Goal: Browse casually

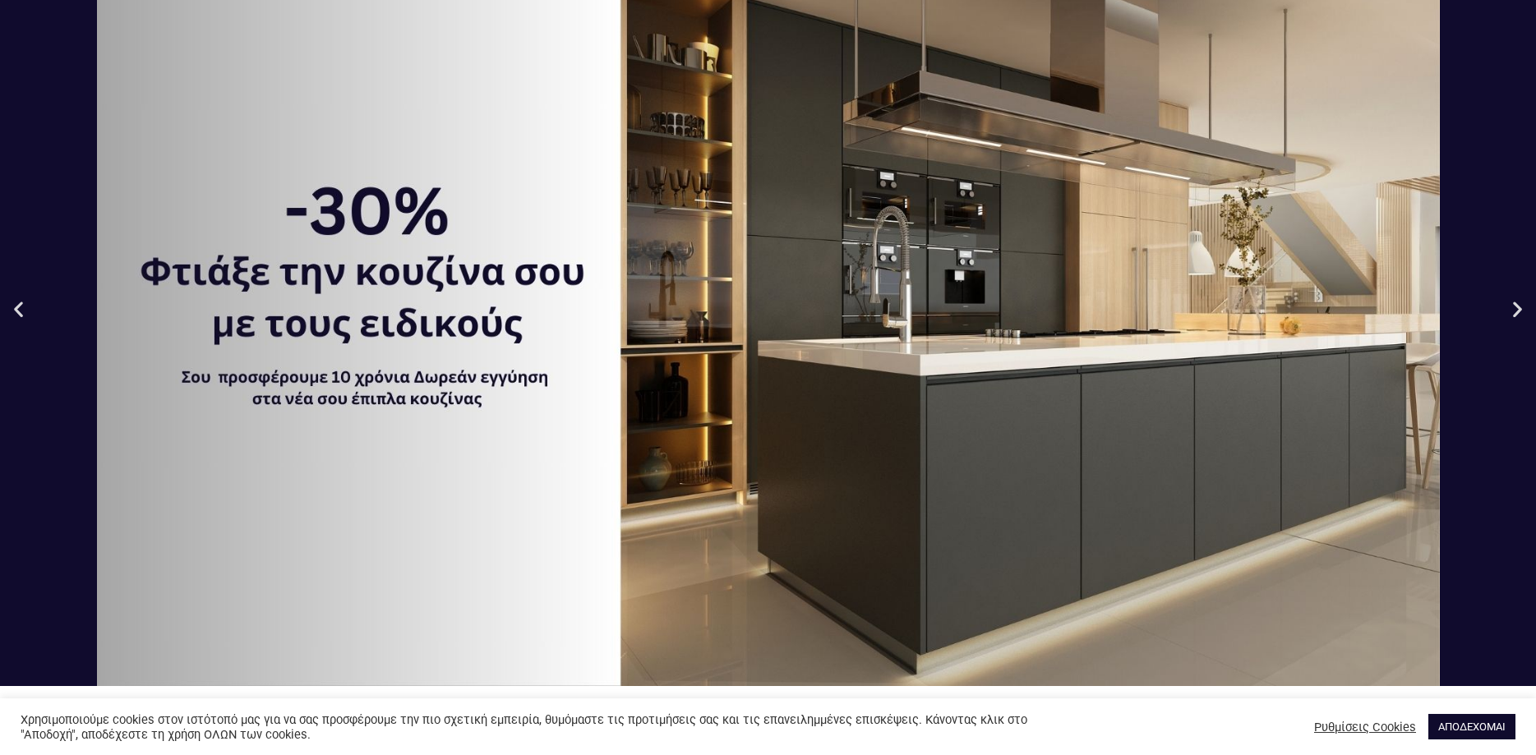
scroll to position [84, 0]
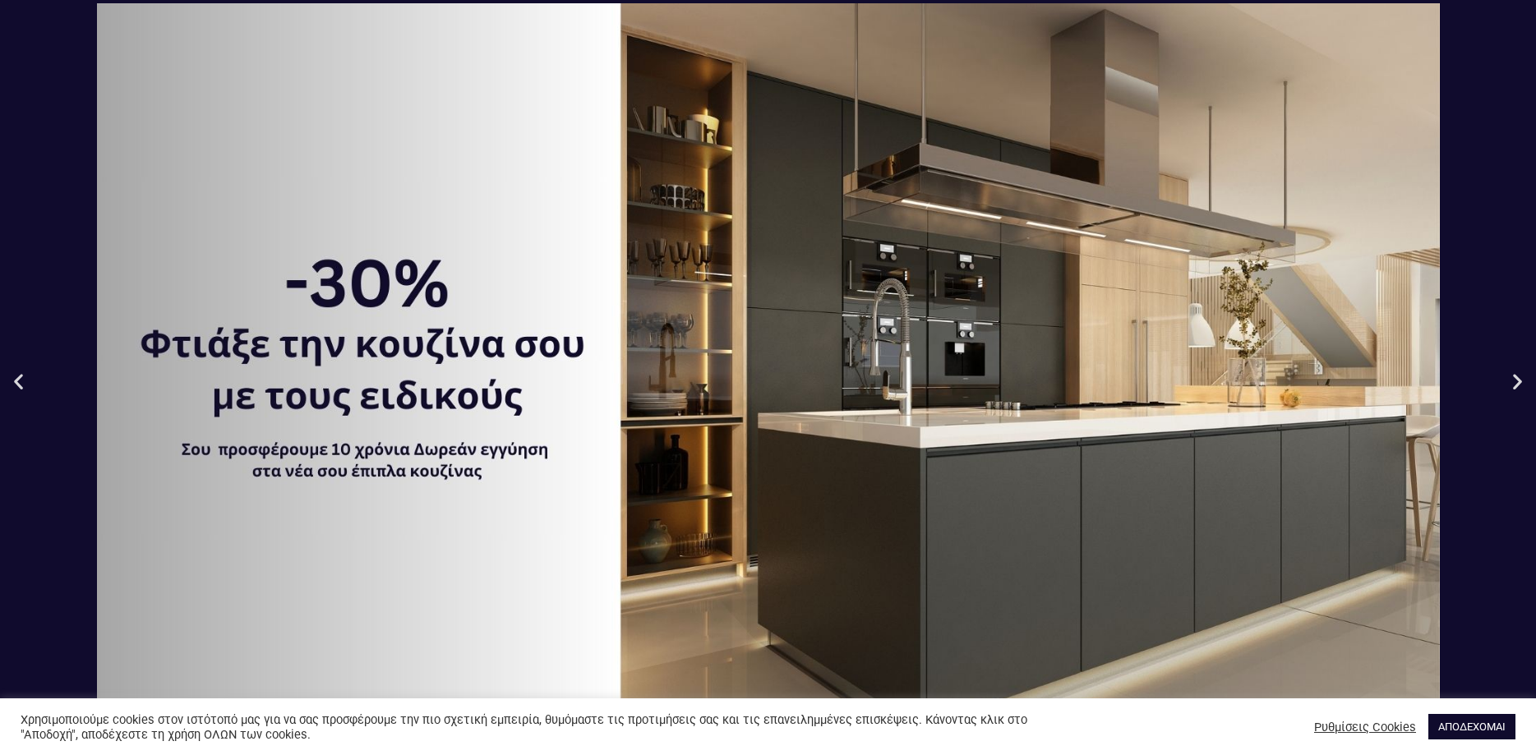
click at [1518, 392] on div "1 / 3" at bounding box center [768, 380] width 1536 height 755
click at [1518, 383] on icon "Next slide" at bounding box center [1517, 381] width 21 height 21
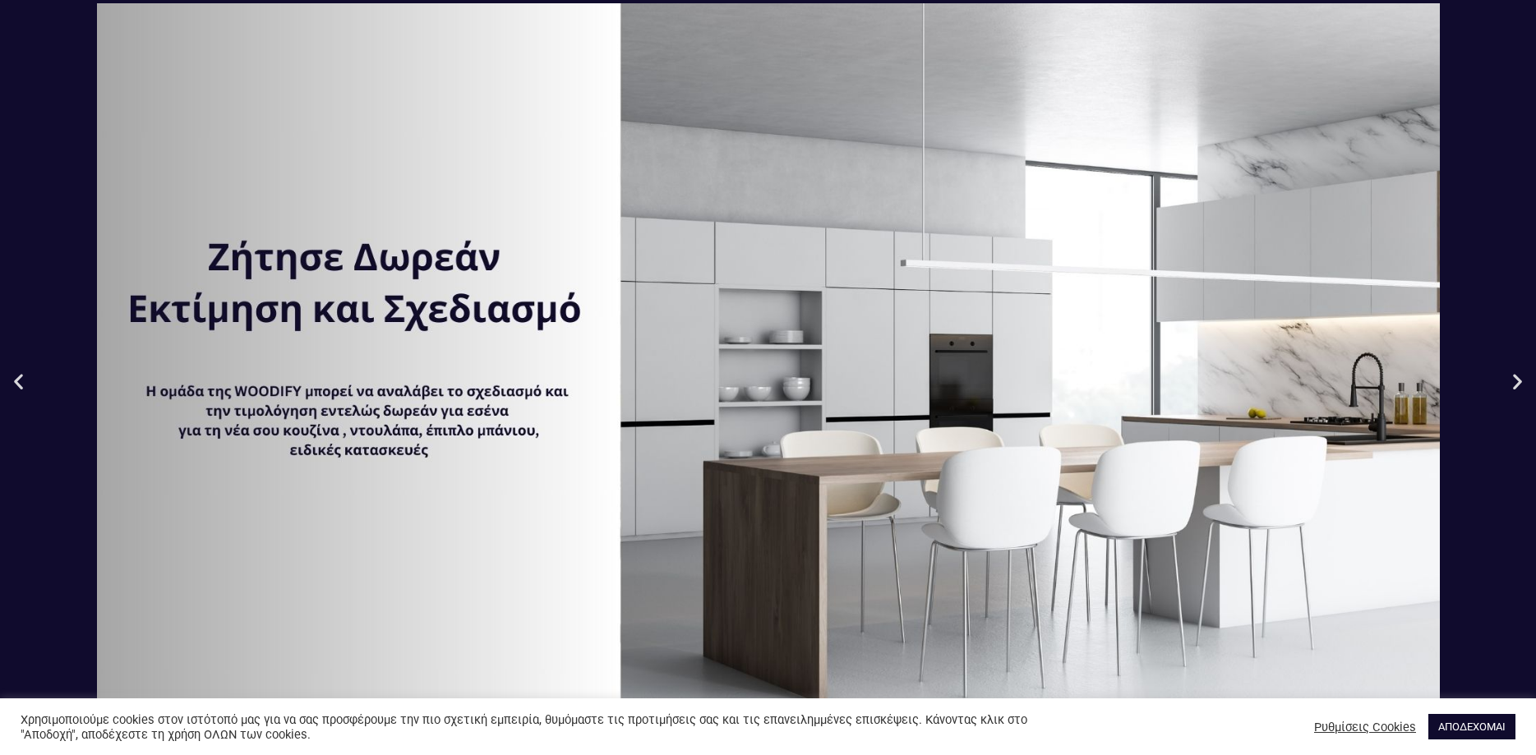
click at [1518, 383] on icon "Next slide" at bounding box center [1517, 381] width 21 height 21
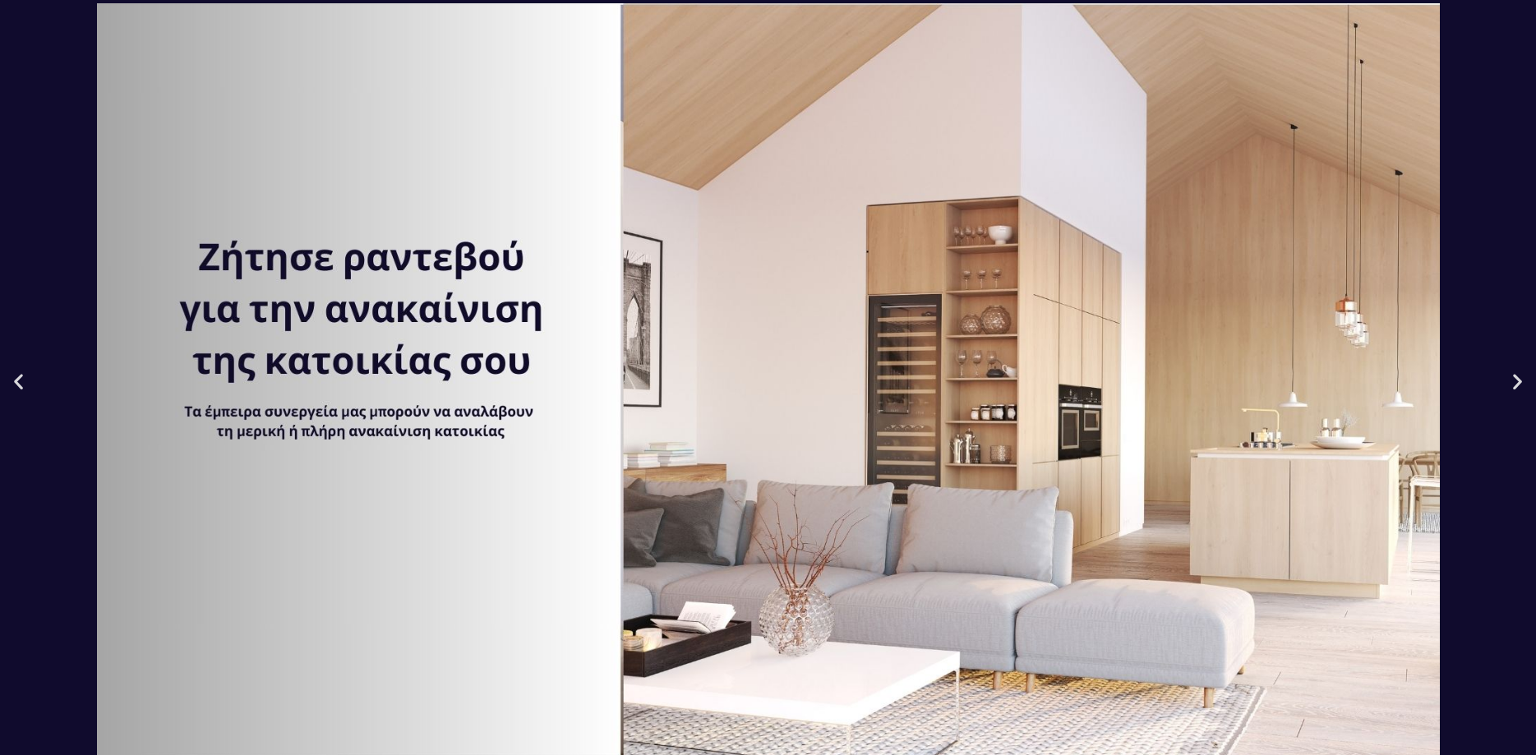
click at [1518, 383] on icon "Next slide" at bounding box center [1517, 381] width 21 height 21
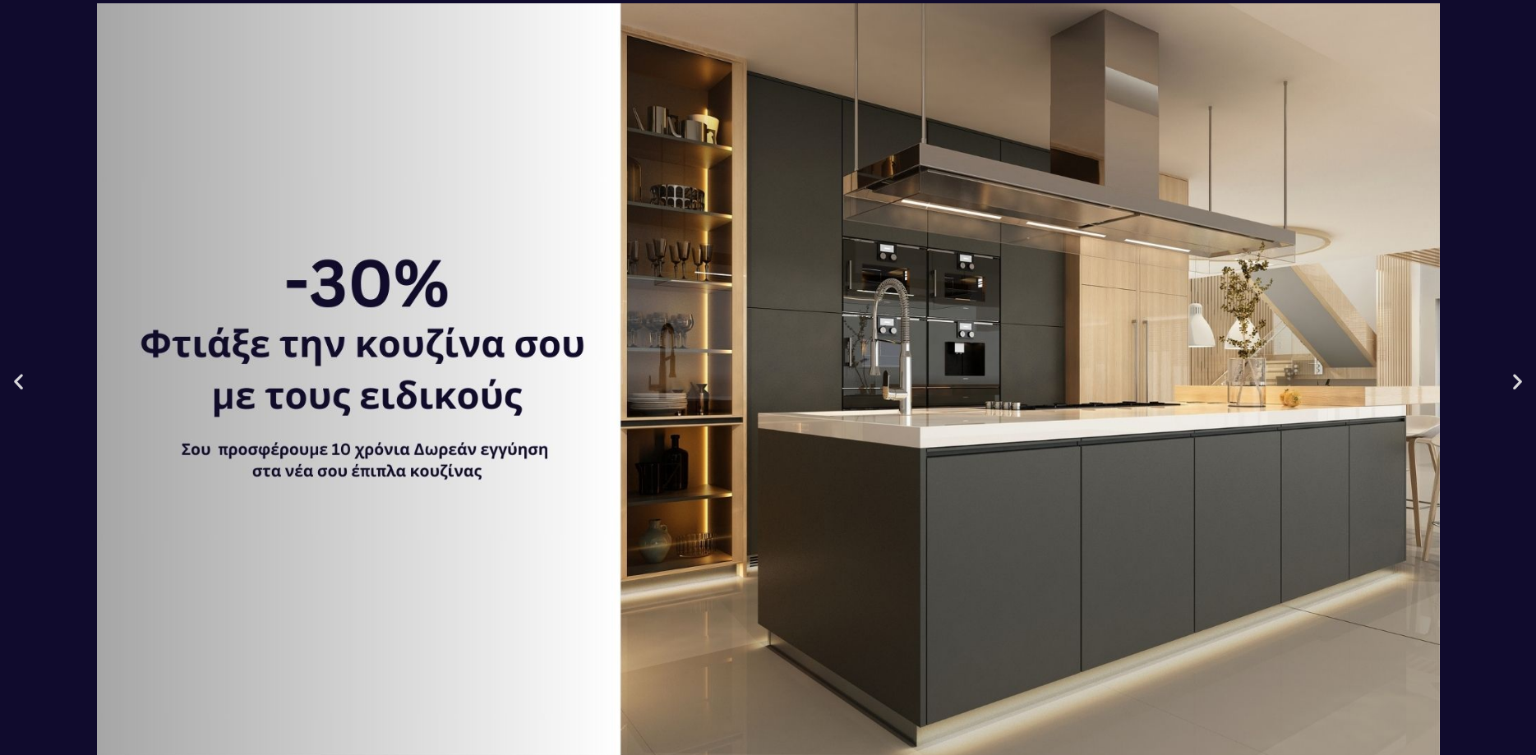
click at [1518, 383] on icon "Next slide" at bounding box center [1517, 381] width 21 height 21
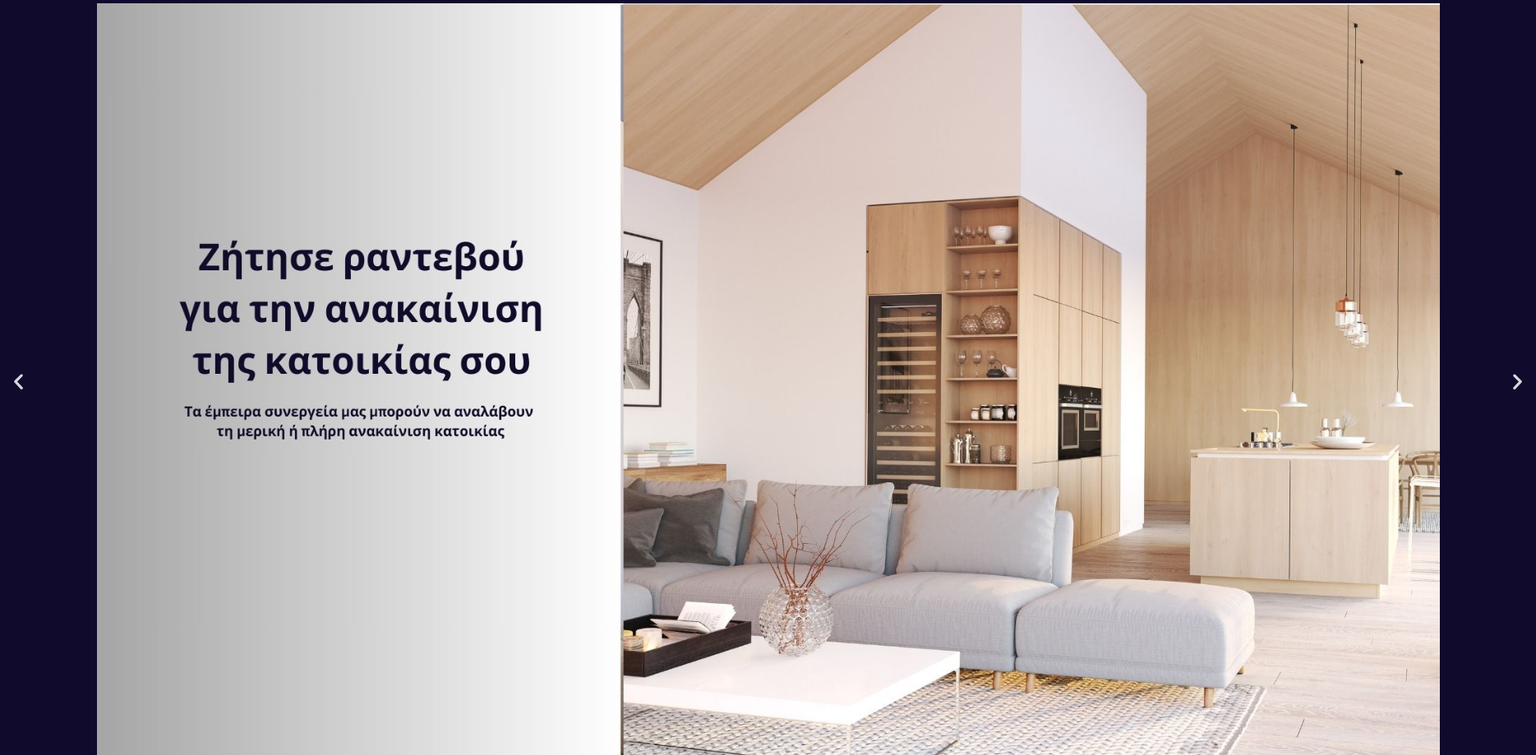
click at [1518, 383] on icon "Next slide" at bounding box center [1517, 381] width 21 height 21
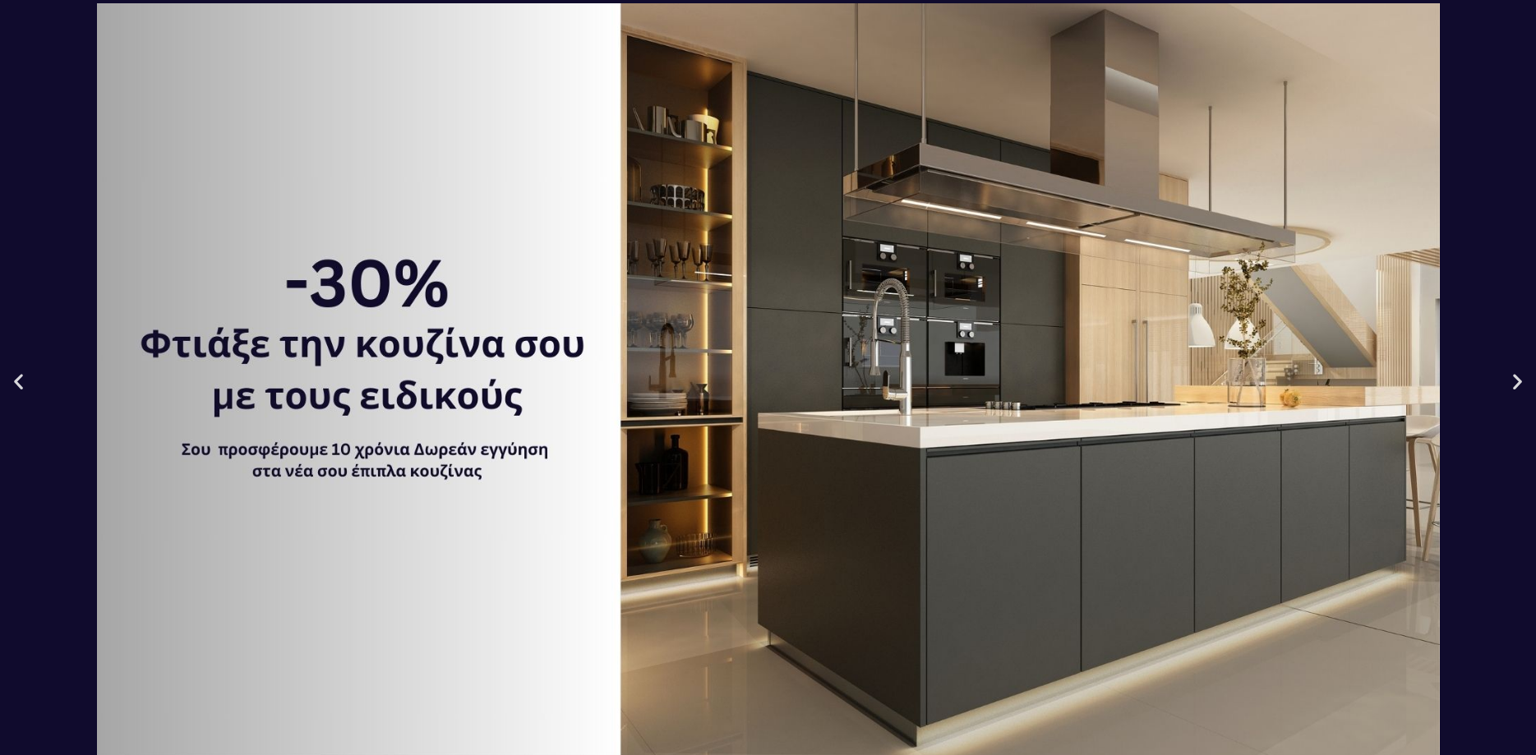
click at [1518, 383] on icon "Next slide" at bounding box center [1517, 381] width 21 height 21
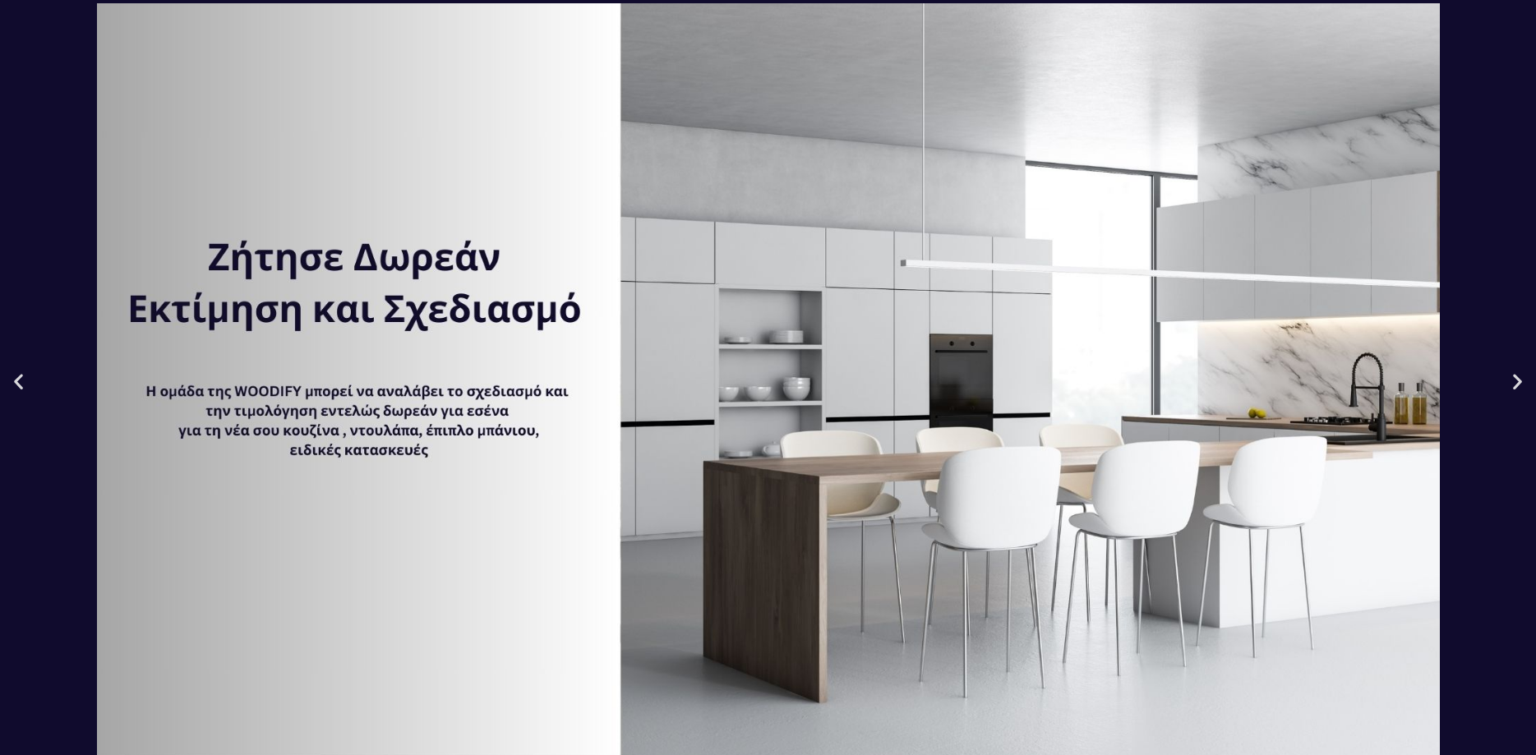
click at [1518, 383] on icon "Next slide" at bounding box center [1517, 381] width 21 height 21
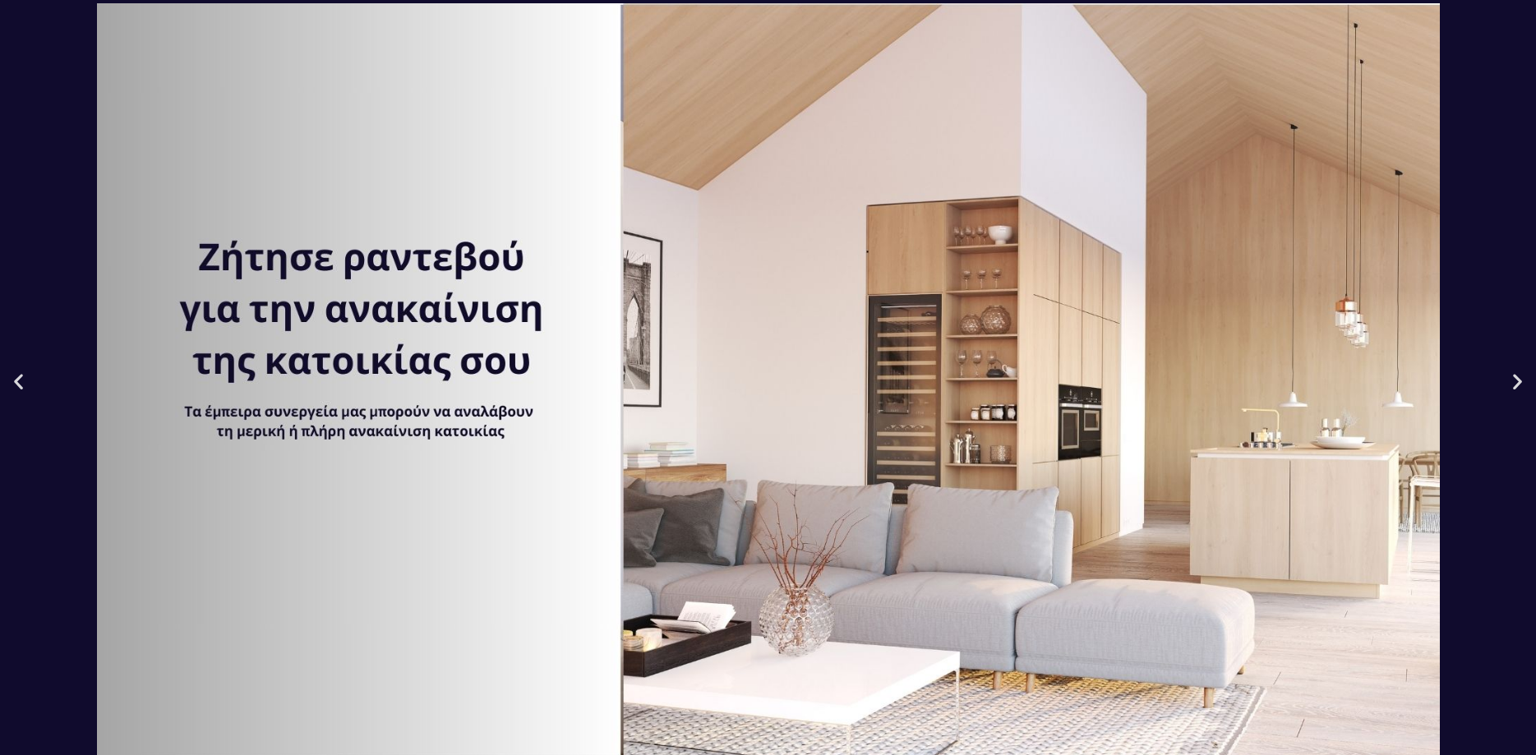
click at [1518, 383] on icon "Next slide" at bounding box center [1517, 381] width 21 height 21
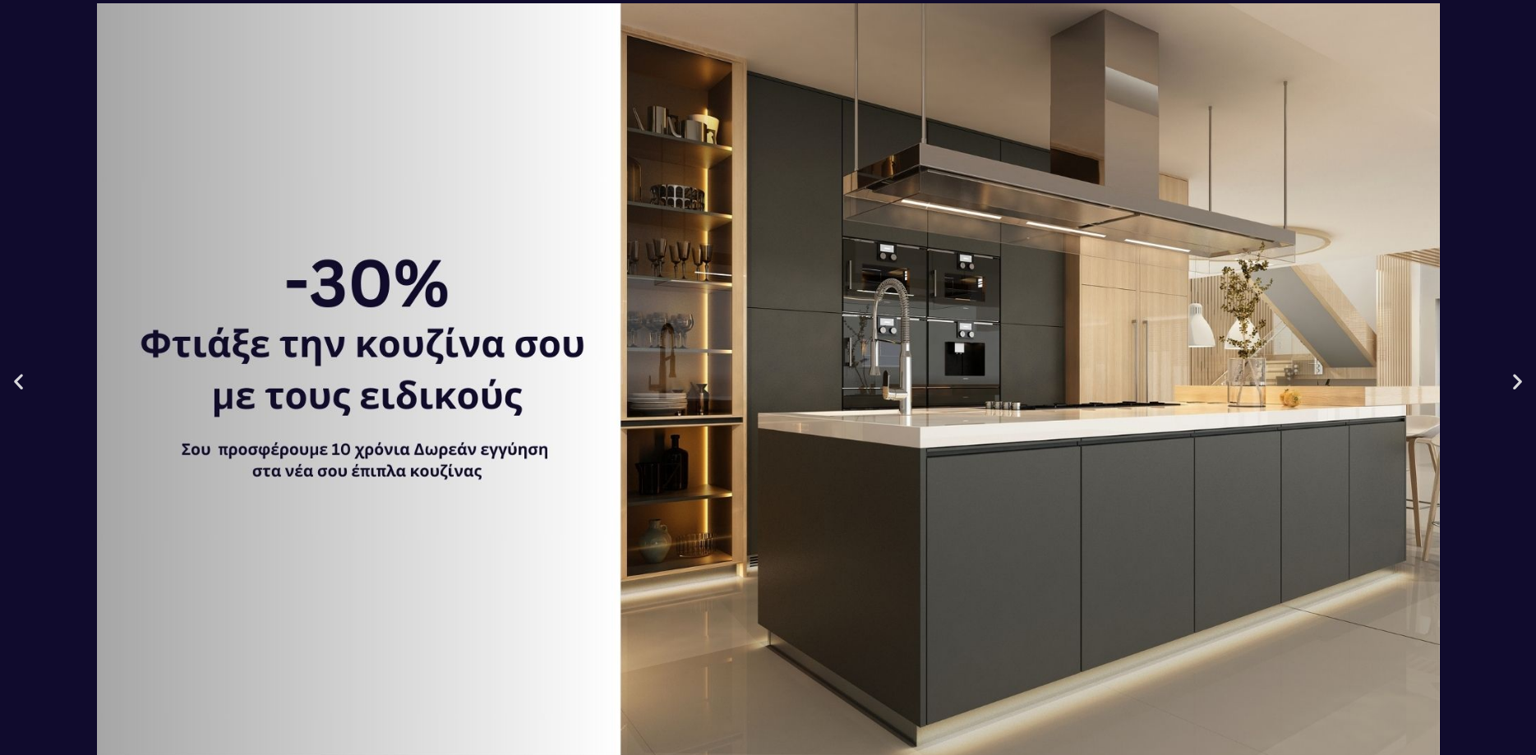
click at [1518, 383] on icon "Next slide" at bounding box center [1517, 381] width 21 height 21
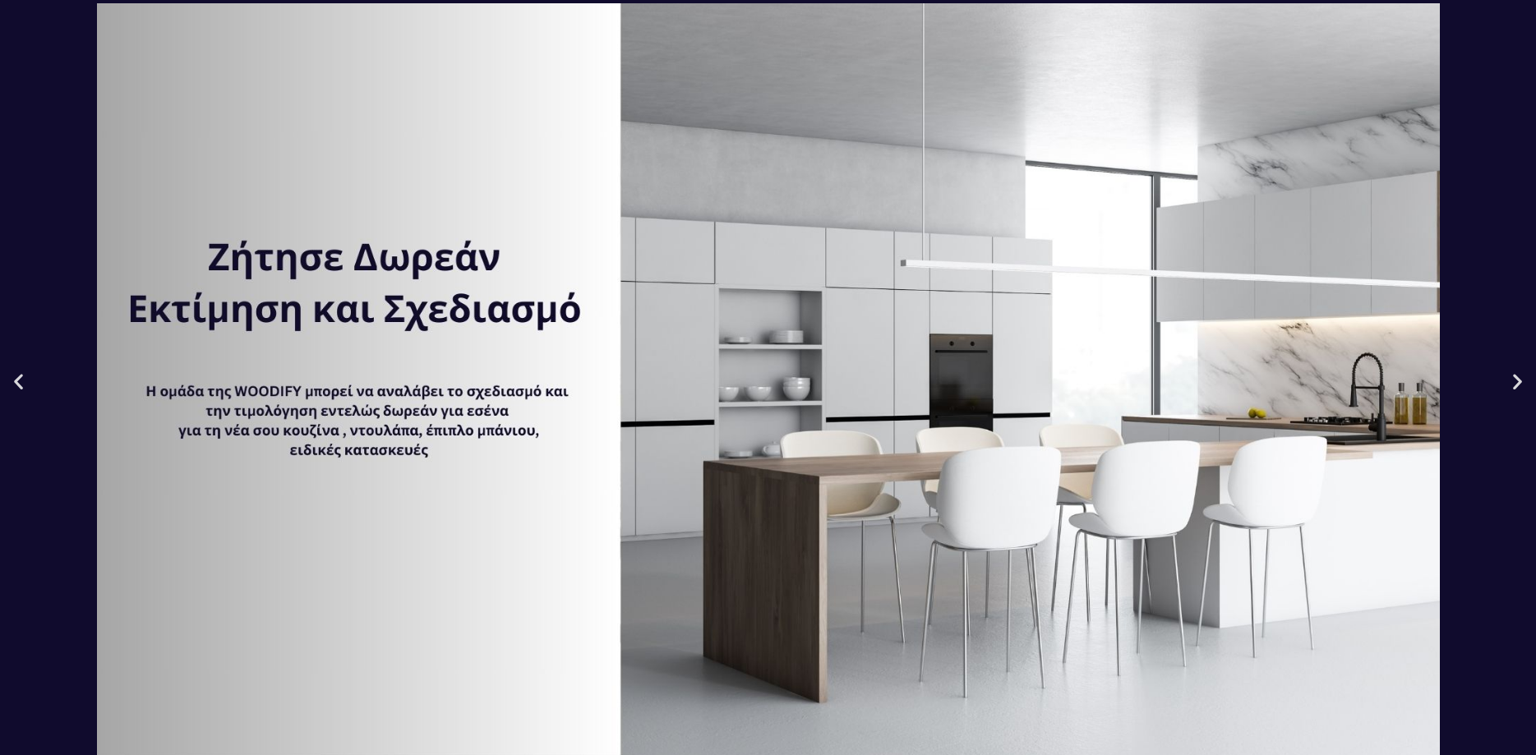
click at [1518, 383] on icon "Next slide" at bounding box center [1517, 381] width 21 height 21
